Goal: Task Accomplishment & Management: Contribute content

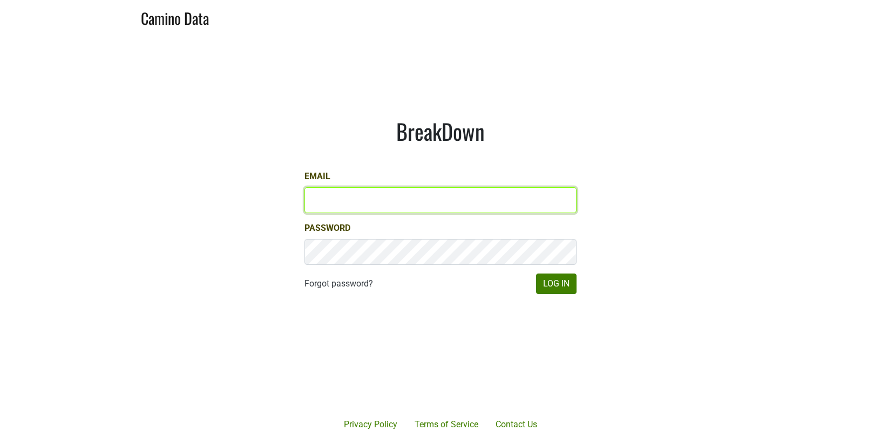
click at [411, 190] on input "Email" at bounding box center [440, 200] width 272 height 26
type input "ellison@bellaoaks.com"
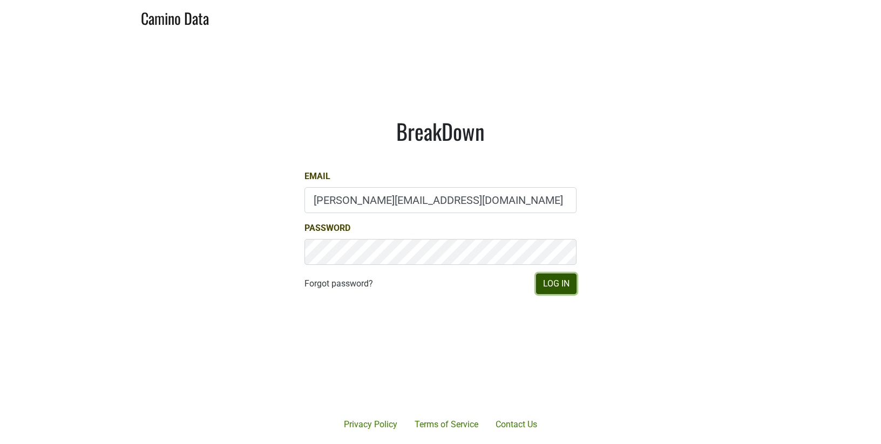
click at [551, 289] on button "Log In" at bounding box center [556, 284] width 40 height 21
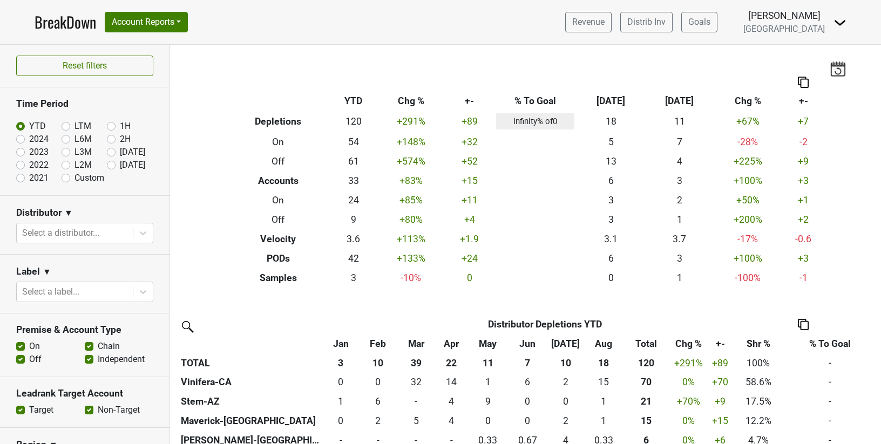
click at [149, 33] on nav "BreakDown Account Reports SuperRanker Map Award Progress Chain Compliance CRM N…" at bounding box center [440, 22] width 829 height 44
click at [156, 22] on button "Account Reports" at bounding box center [146, 22] width 83 height 21
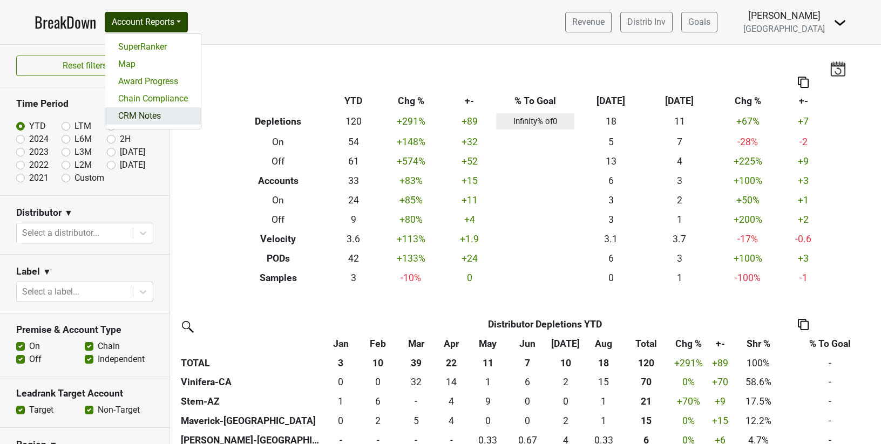
click at [139, 118] on link "CRM Notes" at bounding box center [153, 115] width 96 height 17
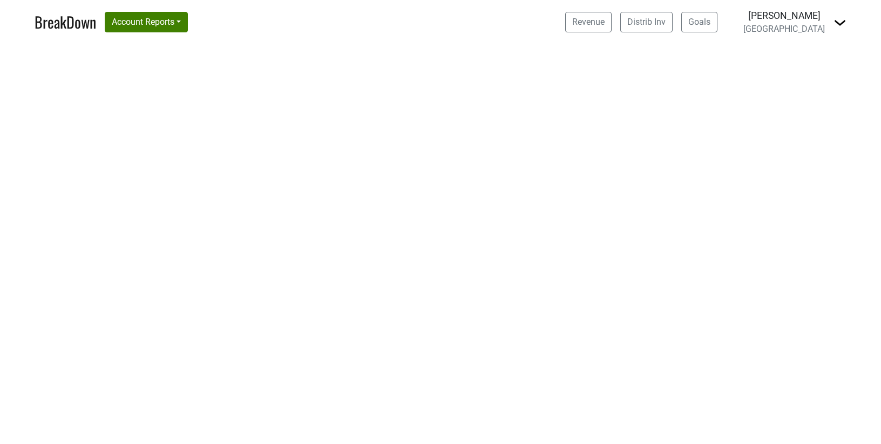
select select "CA"
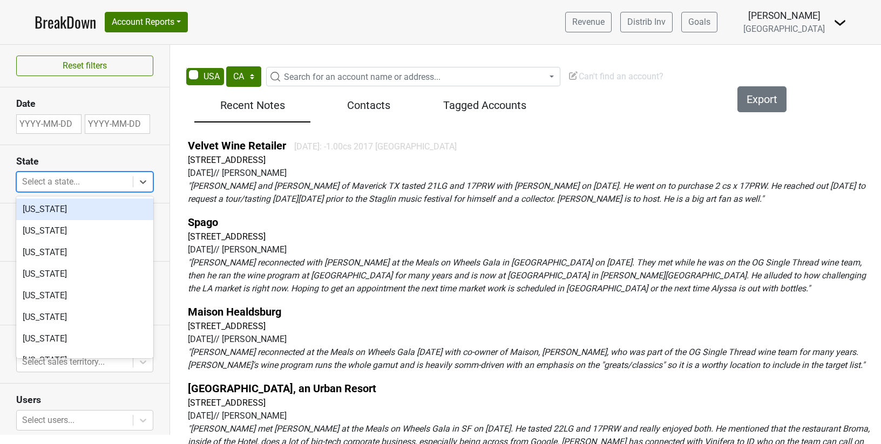
click at [97, 183] on div at bounding box center [74, 181] width 105 height 15
type input "tex"
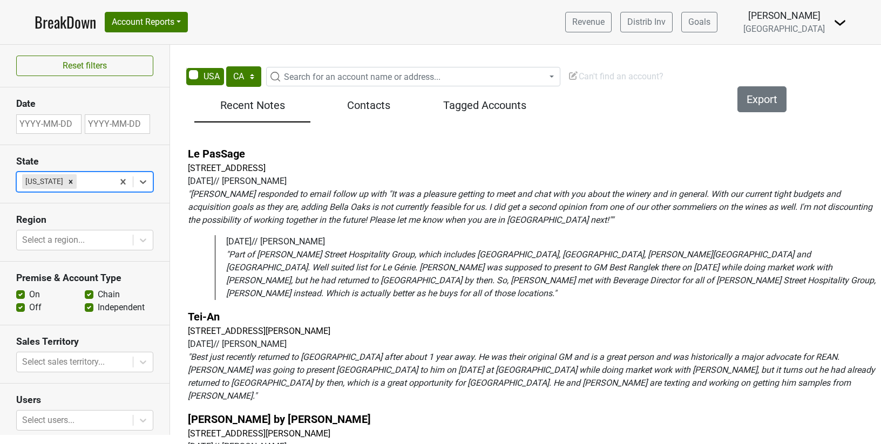
scroll to position [67, 0]
click at [283, 217] on em "" Daniel Bowman responded to email follow up with "It was a pleasure getting to…" at bounding box center [530, 208] width 684 height 36
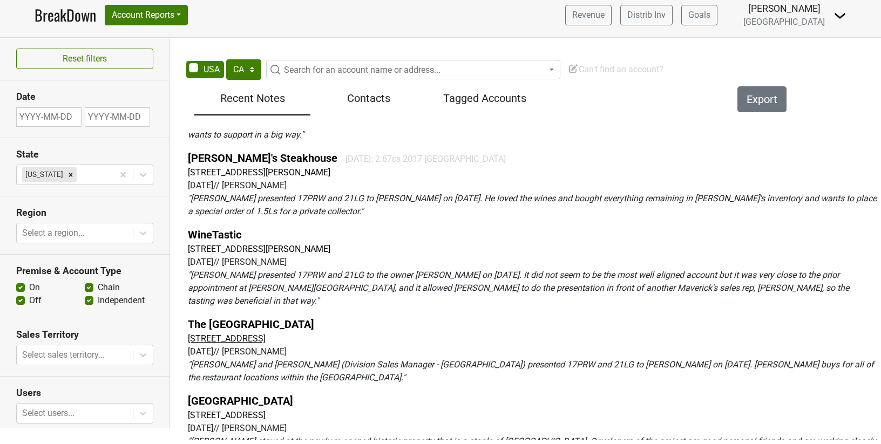
scroll to position [833, 0]
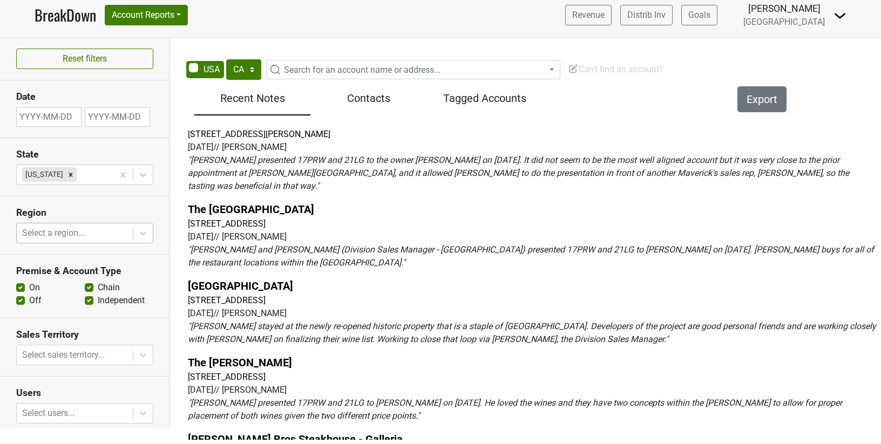
click at [91, 234] on div at bounding box center [74, 233] width 105 height 15
click at [131, 134] on section "Date" at bounding box center [84, 108] width 169 height 57
click at [377, 71] on span "Search for an account name or address..." at bounding box center [362, 70] width 156 height 10
type input "dallas"
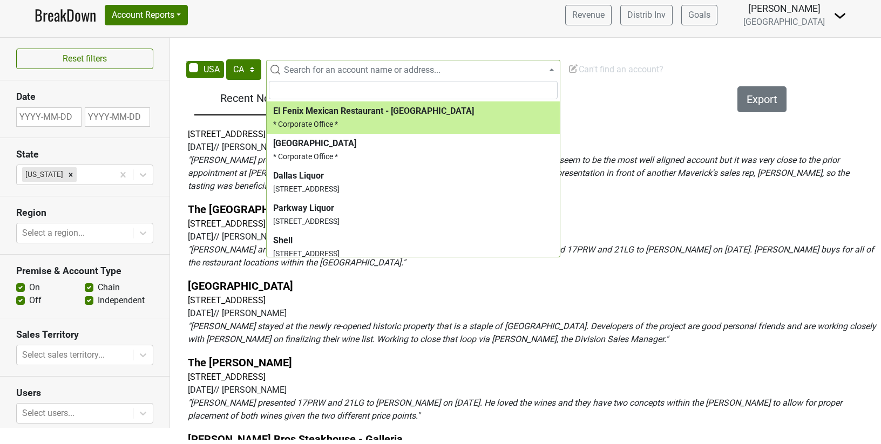
select select "124044122"
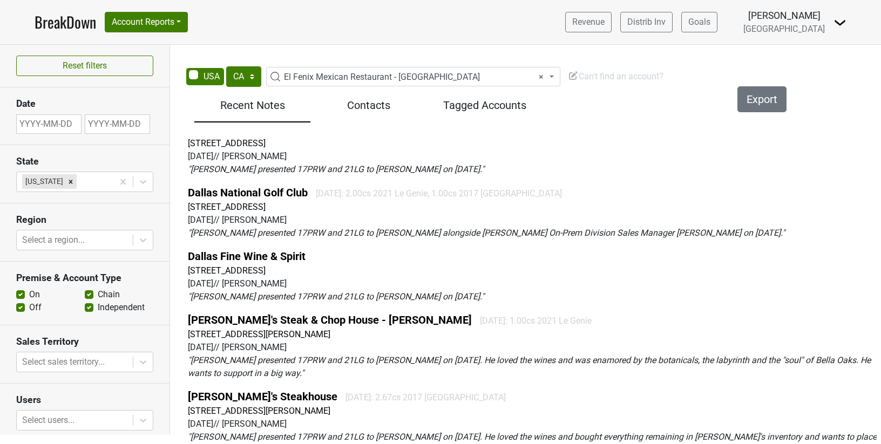
scroll to position [447, 0]
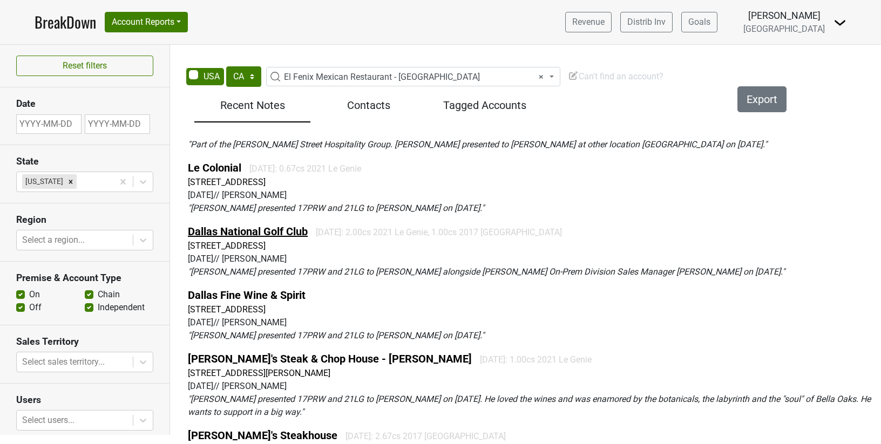
click at [244, 225] on link "Dallas National Golf Club" at bounding box center [248, 231] width 120 height 13
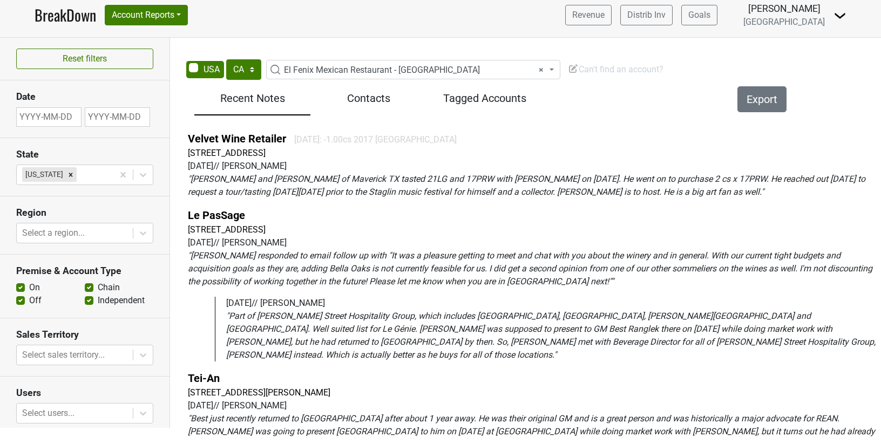
scroll to position [7, 0]
click at [254, 142] on link "Velvet Wine Retailer" at bounding box center [237, 138] width 98 height 13
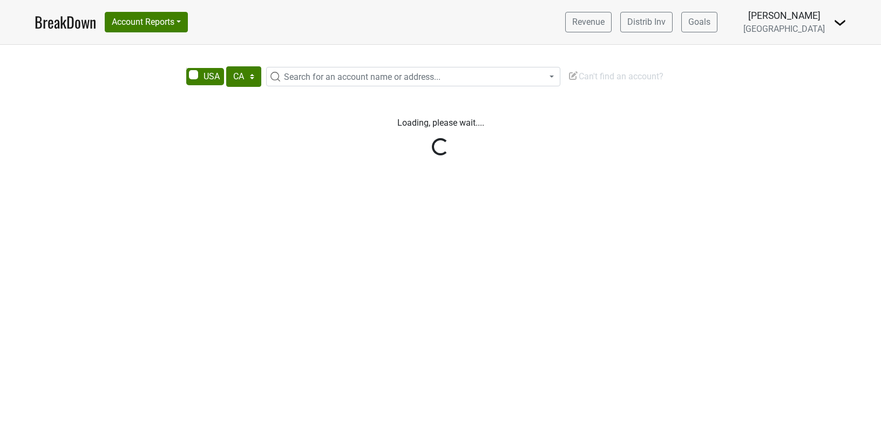
select select "CA"
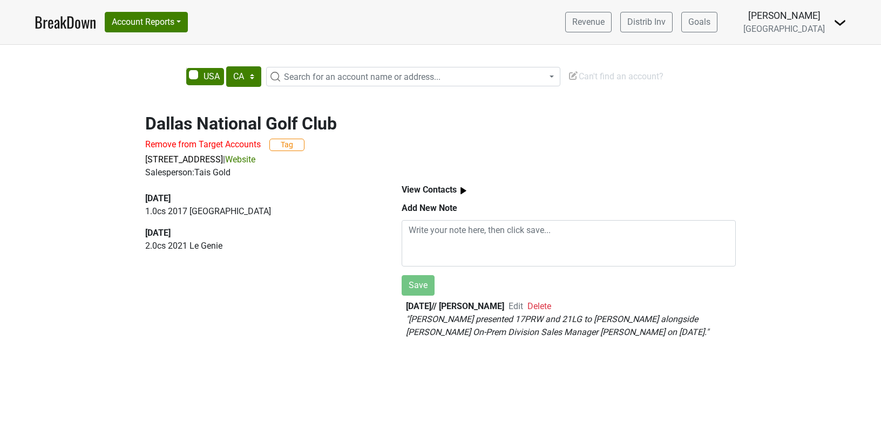
click at [255, 160] on link "Website" at bounding box center [240, 159] width 30 height 10
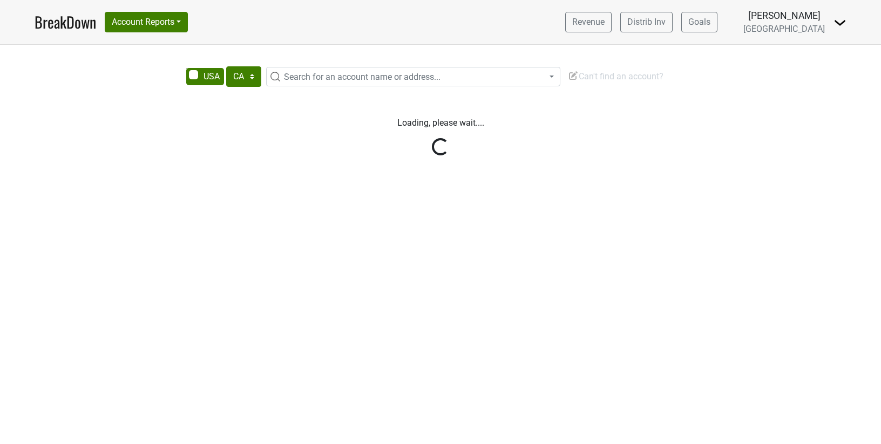
select select "CA"
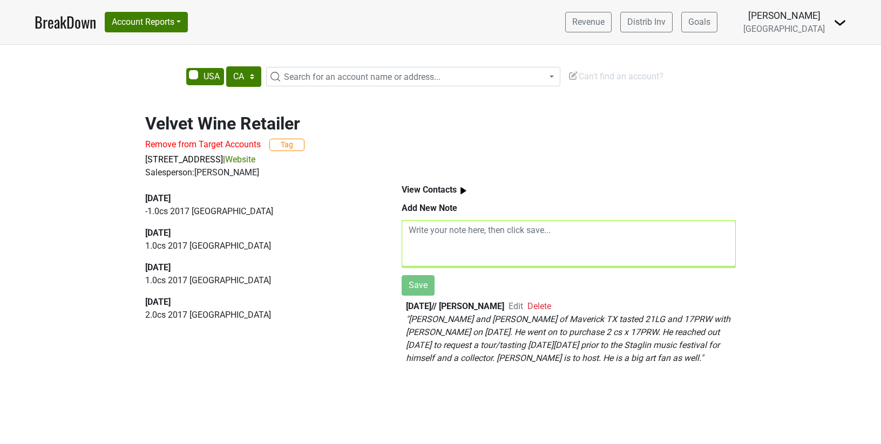
click at [452, 243] on textarea at bounding box center [568, 243] width 334 height 46
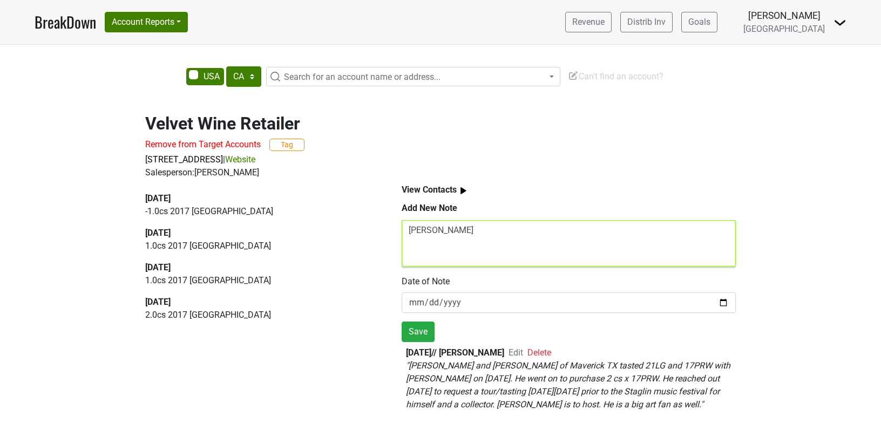
type textarea "[PERSON_NAME]"
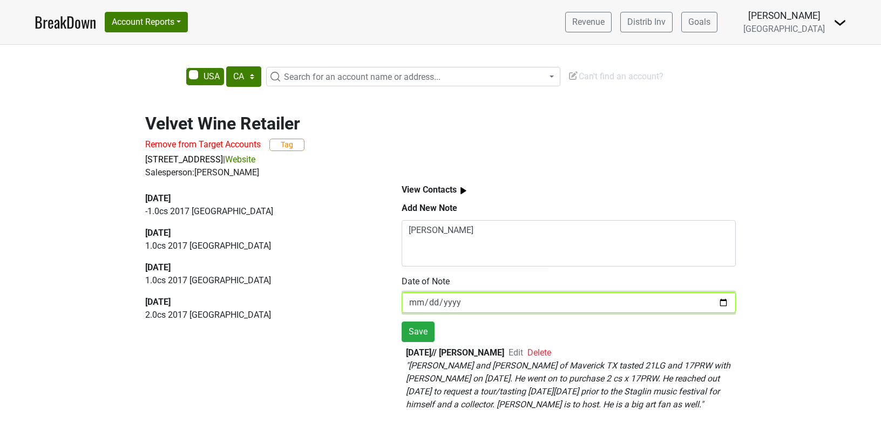
click at [471, 294] on input "2025-09-15" at bounding box center [568, 302] width 334 height 21
click at [724, 304] on input "2025-09-15" at bounding box center [568, 302] width 334 height 21
type input "[DATE]"
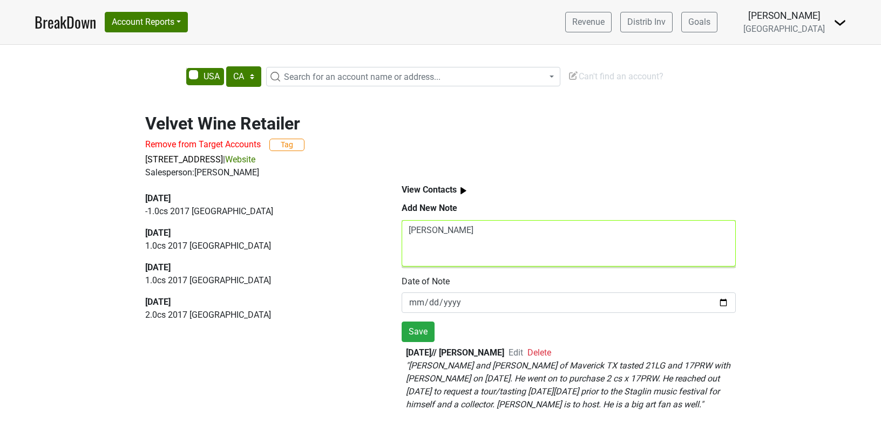
click at [498, 226] on textarea "Ellison" at bounding box center [568, 243] width 334 height 46
click at [563, 228] on textarea "Ellison hosted Michael Hatfield and 5 guests (" at bounding box center [568, 243] width 334 height 46
paste textarea "Elizabeth Hatfield Catherine Herr Starlee Sykes Al Vickers David Herr"
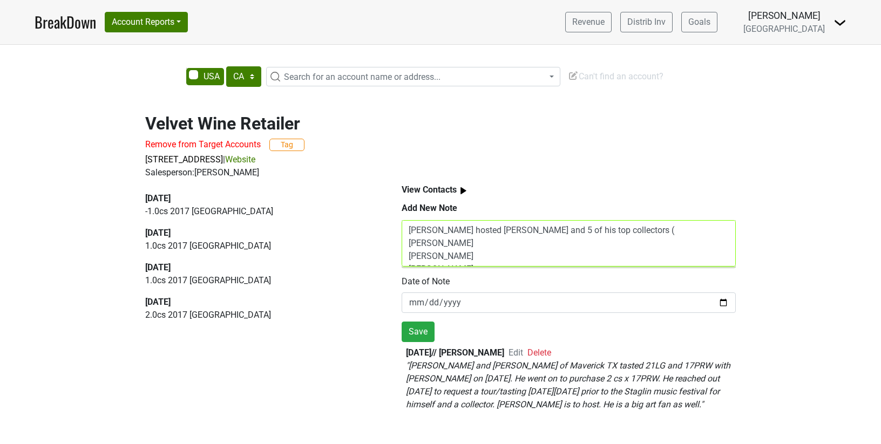
scroll to position [2, 0]
click at [647, 227] on textarea "Ellison hosted Michael Hatfield and 5 of his top collectors ( Elizabeth Hatfiel…" at bounding box center [568, 243] width 334 height 46
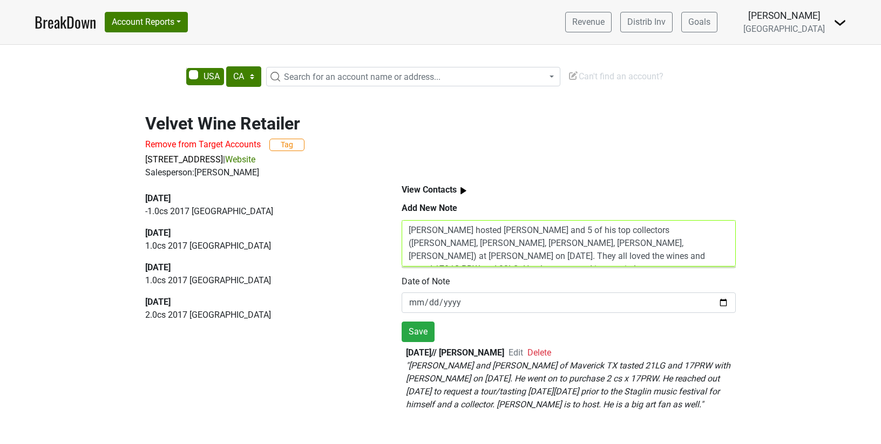
scroll to position [9, 0]
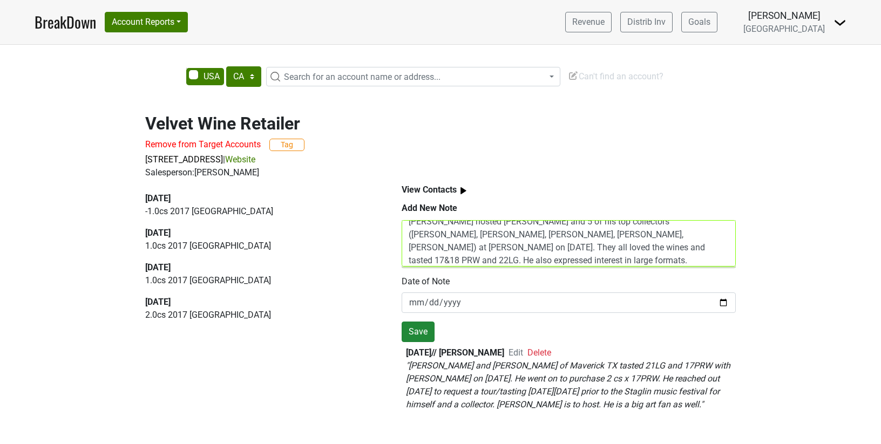
type textarea "[PERSON_NAME] hosted [PERSON_NAME] and 5 of his top collectors ([PERSON_NAME], …"
click at [419, 336] on button "Save" at bounding box center [417, 332] width 33 height 21
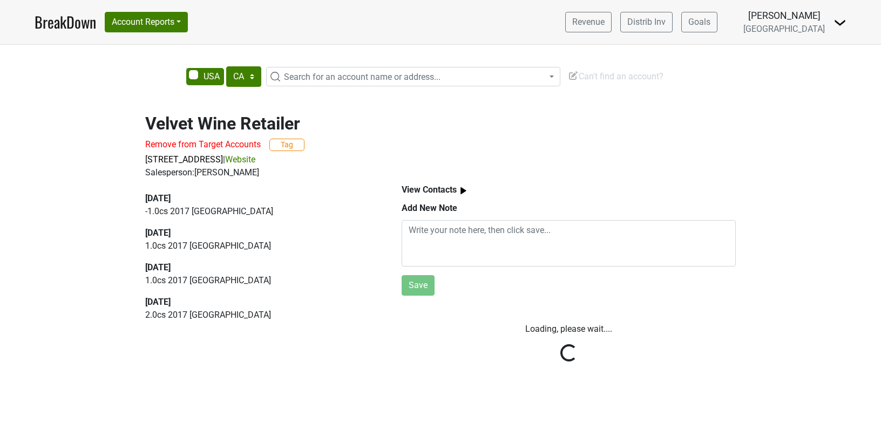
scroll to position [0, 0]
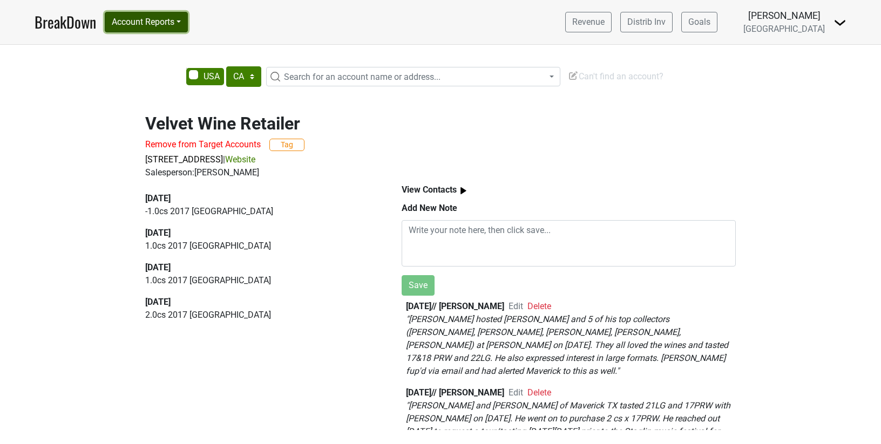
click at [138, 26] on button "Account Reports" at bounding box center [146, 22] width 83 height 21
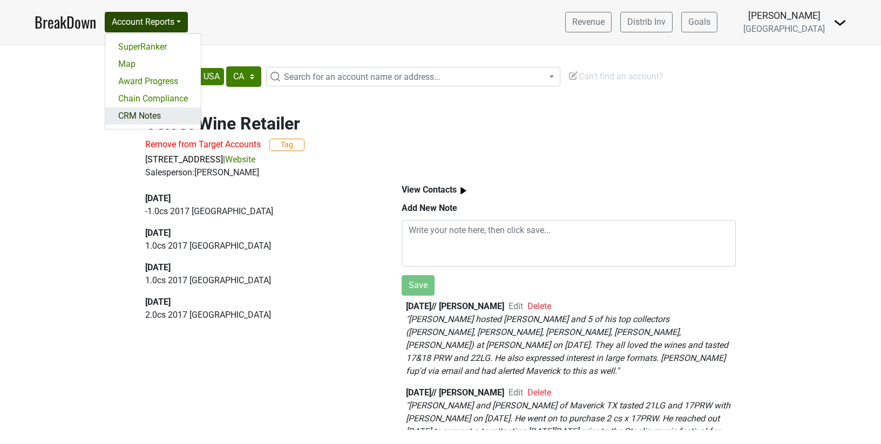
click at [154, 117] on link "CRM Notes" at bounding box center [153, 115] width 96 height 17
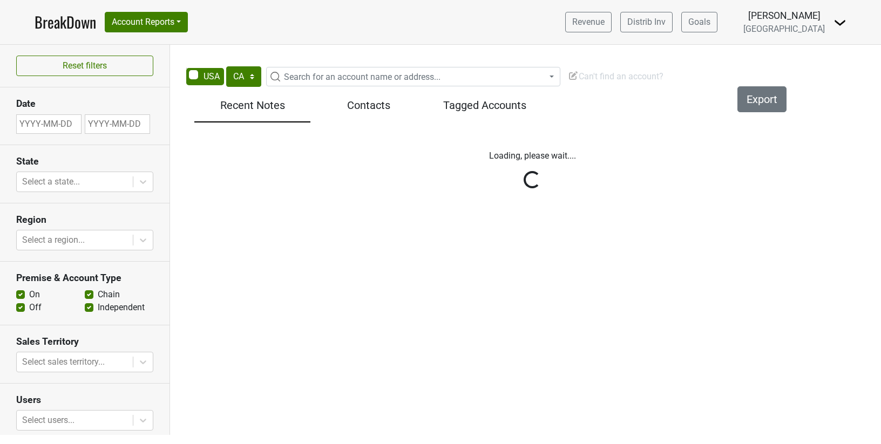
select select "CA"
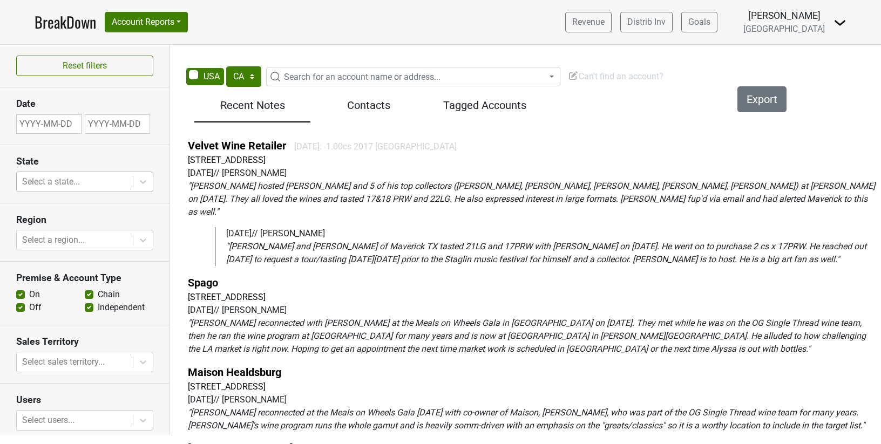
click at [90, 180] on div at bounding box center [74, 181] width 105 height 15
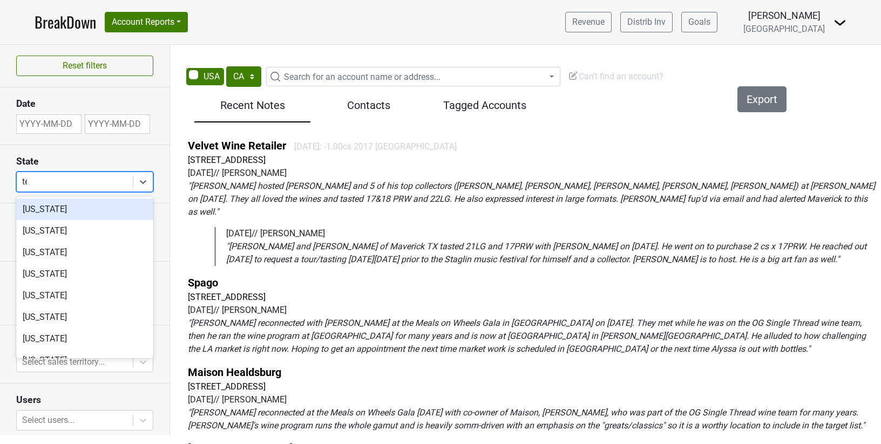
type input "tex"
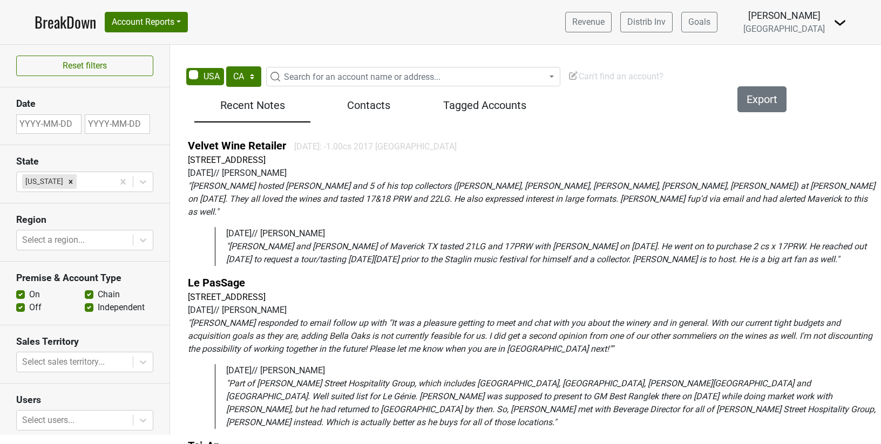
click at [151, 158] on h3 "State" at bounding box center [84, 161] width 137 height 11
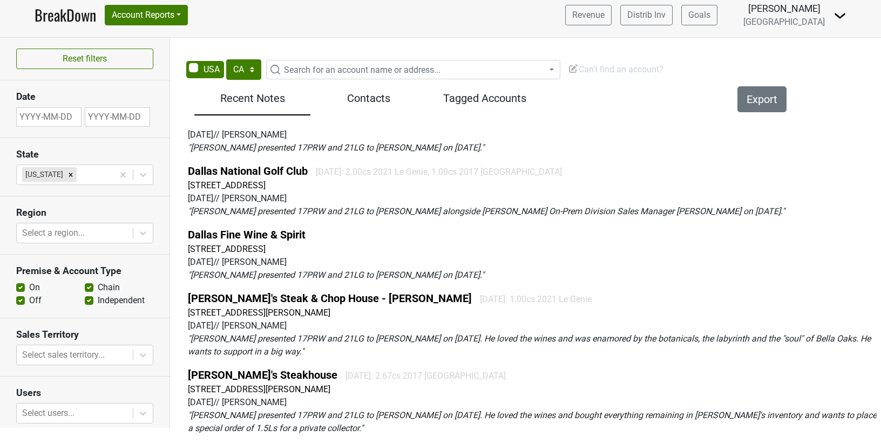
scroll to position [574, 0]
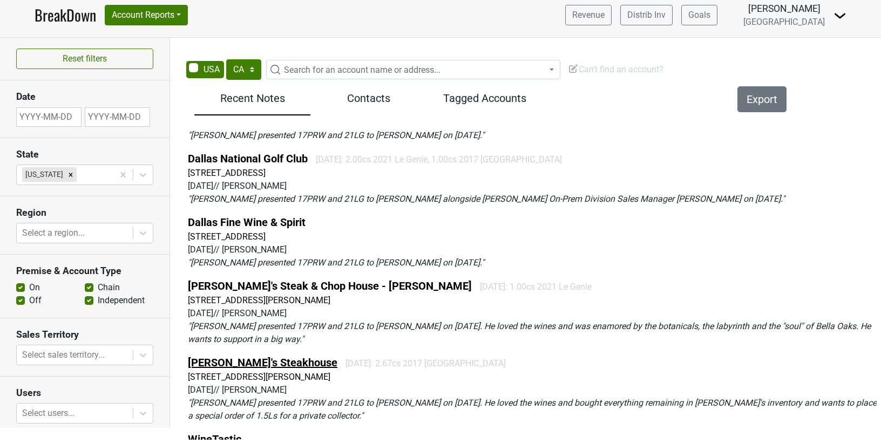
click at [251, 356] on link "[PERSON_NAME]'s Steakhouse" at bounding box center [262, 362] width 149 height 13
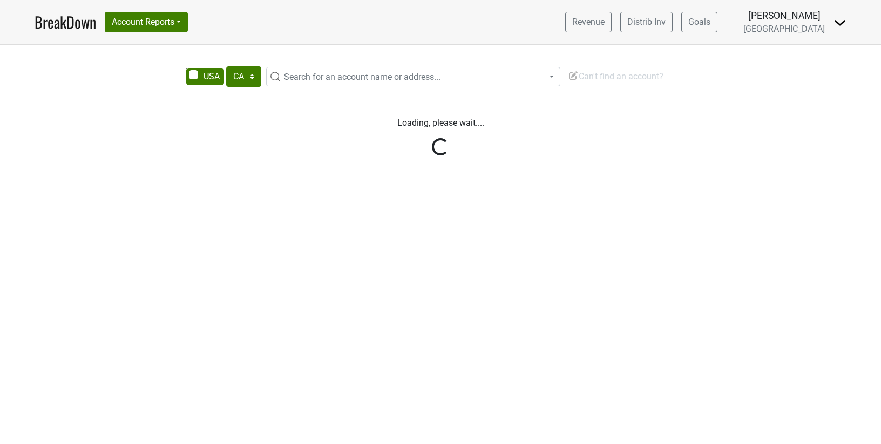
select select "CA"
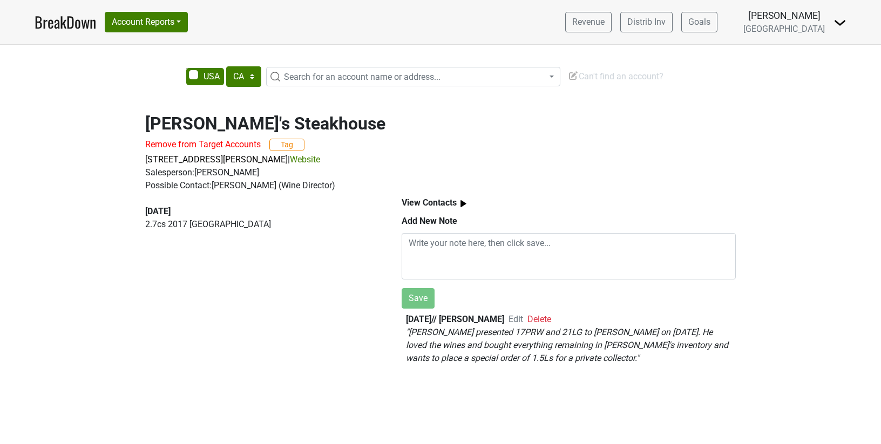
click at [320, 157] on link "Website" at bounding box center [305, 159] width 30 height 10
